Goal: Check status

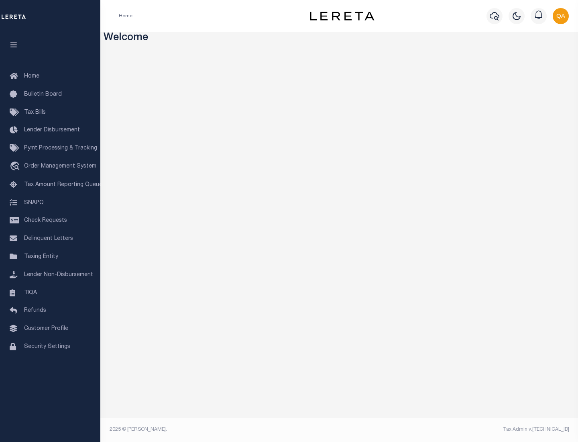
click at [50, 220] on span "Check Requests" at bounding box center [45, 221] width 43 height 6
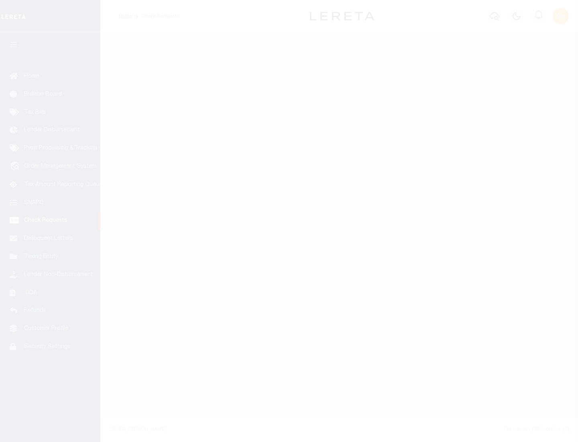
select select "50"
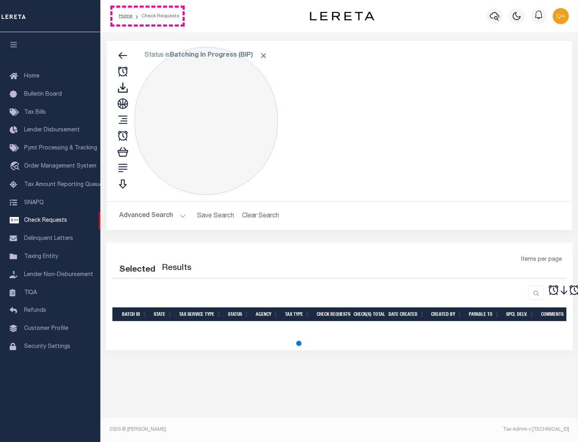
select select "50"
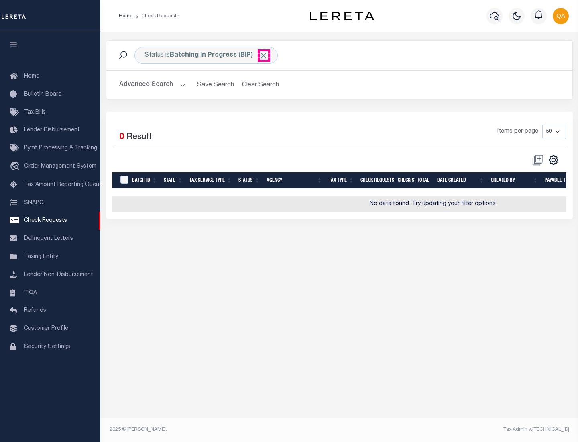
click at [264, 55] on span "Click to Remove" at bounding box center [263, 55] width 8 height 8
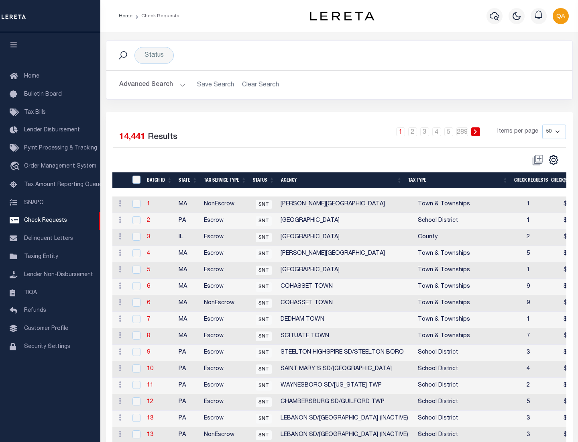
scroll to position [387, 0]
